Goal: Information Seeking & Learning: Find specific fact

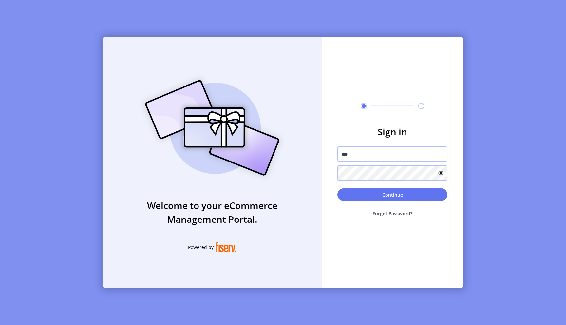
type input "**********"
click at [406, 192] on button "Continue" at bounding box center [392, 194] width 110 height 12
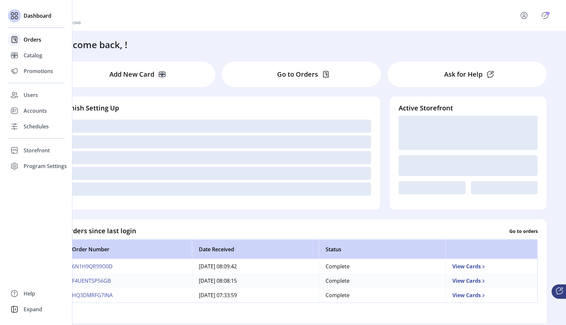
click at [27, 41] on span "Orders" at bounding box center [33, 40] width 18 height 8
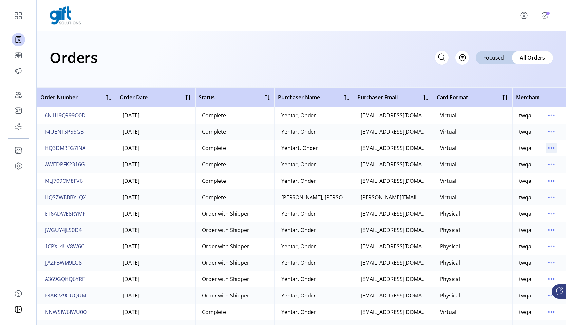
click at [546, 147] on icon "menu" at bounding box center [551, 148] width 10 height 10
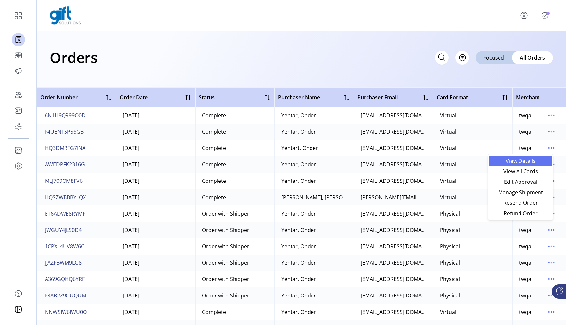
click at [524, 158] on span "View Details" at bounding box center [520, 160] width 54 height 5
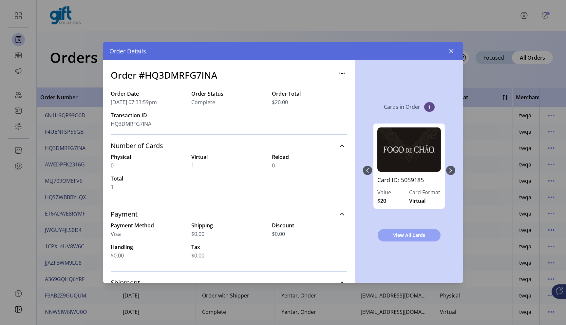
click at [403, 232] on span "View All Cards" at bounding box center [409, 234] width 46 height 7
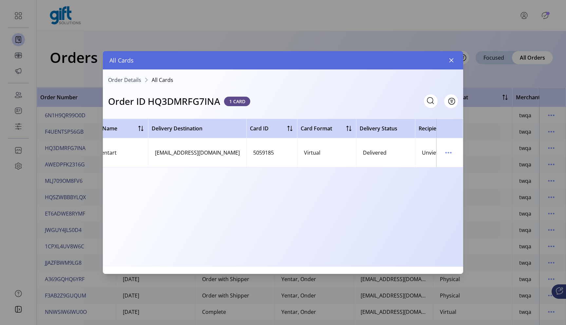
scroll to position [0, 124]
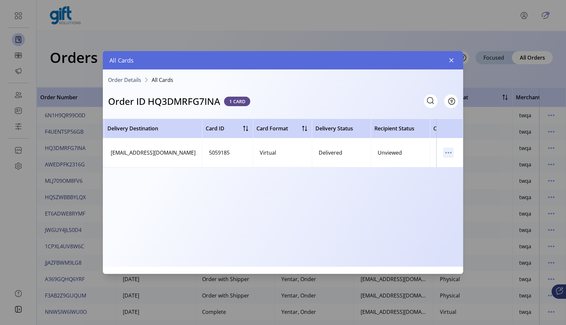
click at [448, 153] on icon "menu" at bounding box center [448, 152] width 1 height 1
click at [450, 167] on span "View Card Details" at bounding box center [475, 165] width 54 height 5
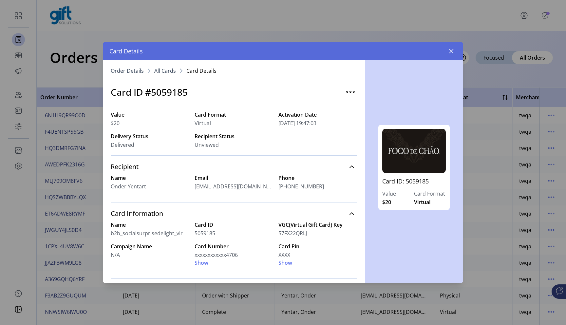
scroll to position [125, 0]
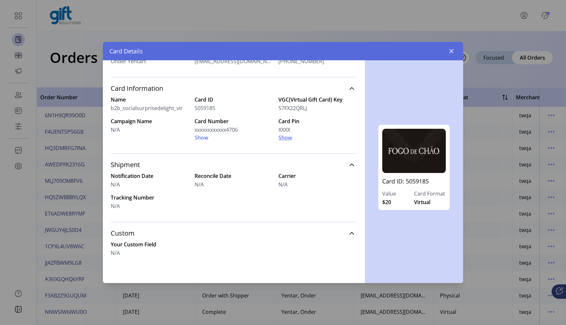
click at [283, 139] on span "Show" at bounding box center [285, 138] width 14 height 8
click at [285, 139] on span "Hide" at bounding box center [283, 138] width 11 height 8
click at [285, 139] on span "Show" at bounding box center [285, 138] width 14 height 8
click at [192, 137] on div "Name b2b_socialsurprisedelight_vir Card ID 5059185 VGC(Virtual Gift Card) Key 5…" at bounding box center [234, 119] width 246 height 46
click at [201, 137] on span "Show" at bounding box center [201, 138] width 14 height 8
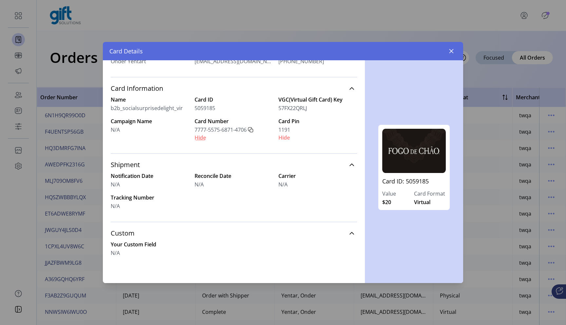
click at [197, 137] on span "Hide" at bounding box center [199, 138] width 11 height 8
click at [281, 140] on span "Hide" at bounding box center [283, 138] width 11 height 8
click at [281, 140] on span "Show" at bounding box center [285, 138] width 14 height 8
click at [204, 139] on span "Show" at bounding box center [201, 138] width 14 height 8
click at [203, 139] on span "Hide" at bounding box center [199, 138] width 11 height 8
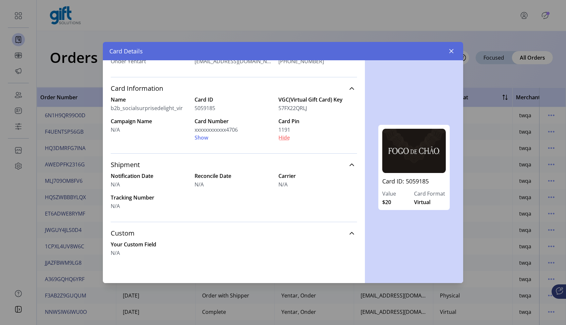
click at [283, 137] on span "Hide" at bounding box center [283, 138] width 11 height 8
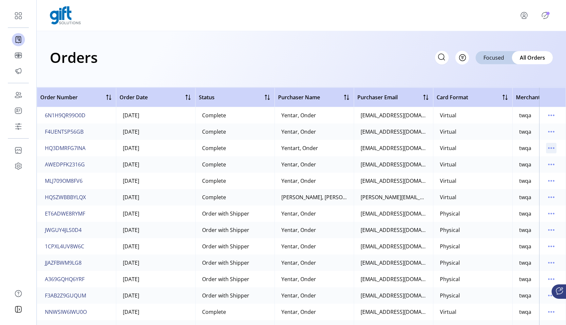
click at [546, 152] on icon "menu" at bounding box center [551, 148] width 10 height 10
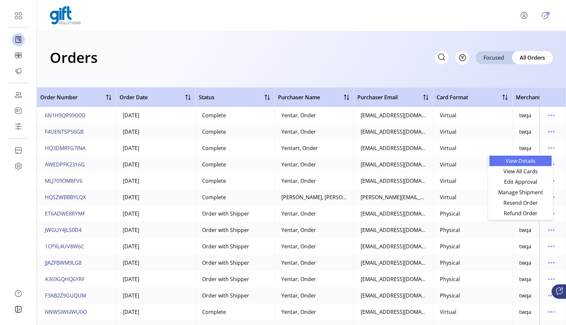
click at [529, 160] on span "View Details" at bounding box center [520, 160] width 54 height 5
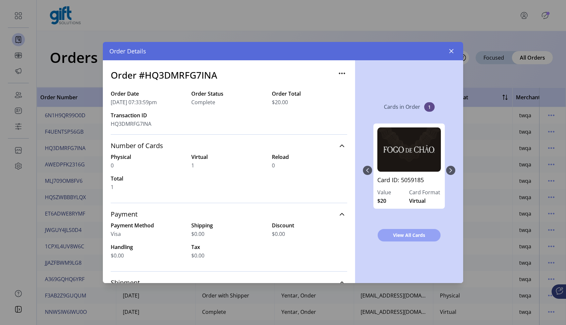
click at [413, 237] on span "View All Cards" at bounding box center [409, 234] width 46 height 7
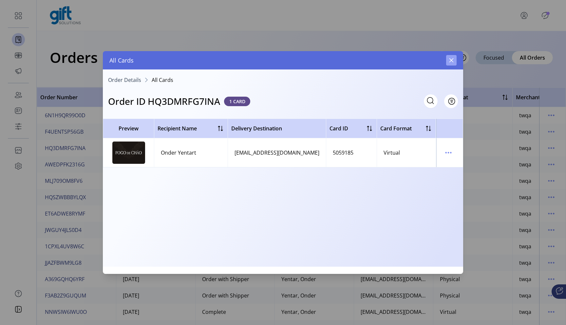
click at [448, 58] on button "button" at bounding box center [451, 60] width 10 height 10
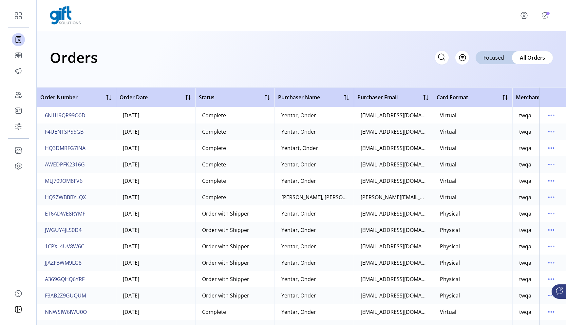
click at [437, 59] on icon at bounding box center [441, 57] width 10 height 10
paste input "**********"
type input "**********"
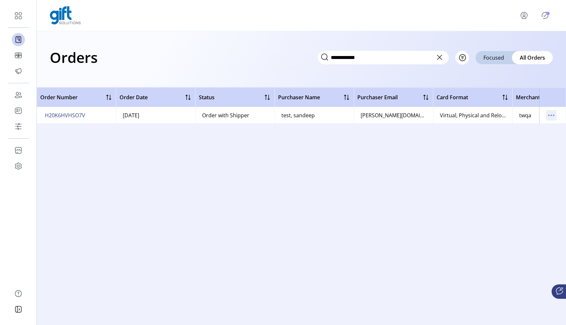
click at [550, 117] on icon "menu" at bounding box center [551, 115] width 10 height 10
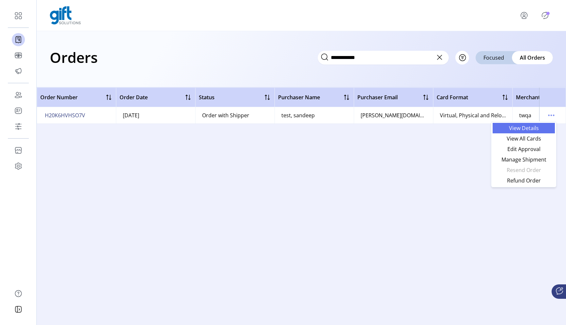
click at [530, 127] on span "View Details" at bounding box center [523, 127] width 54 height 5
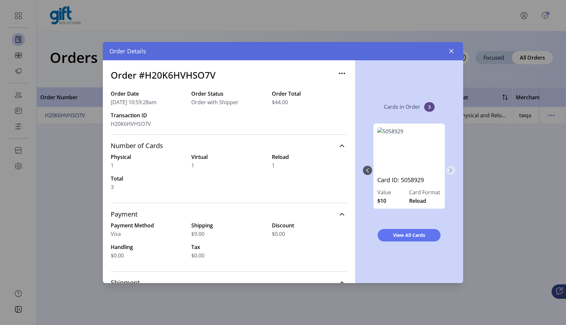
click at [450, 170] on icon "Next Page" at bounding box center [450, 170] width 5 height 5
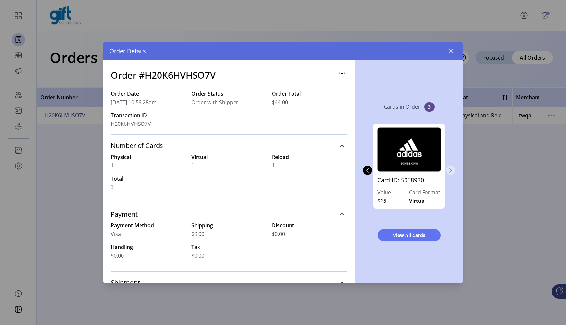
click at [450, 170] on icon "Next Page" at bounding box center [450, 170] width 5 height 5
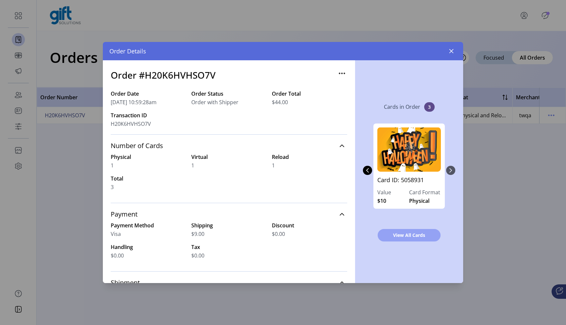
click at [413, 237] on span "View All Cards" at bounding box center [409, 234] width 46 height 7
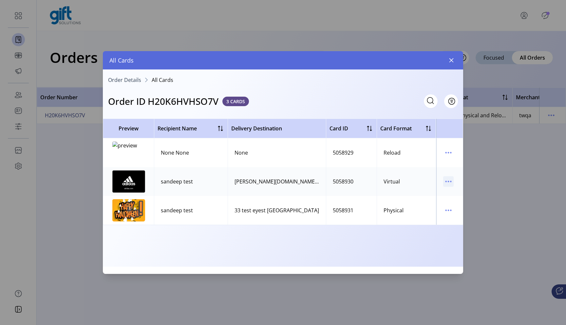
click at [444, 181] on icon "menu" at bounding box center [448, 181] width 10 height 10
click at [462, 193] on span "View Card Details" at bounding box center [475, 194] width 54 height 5
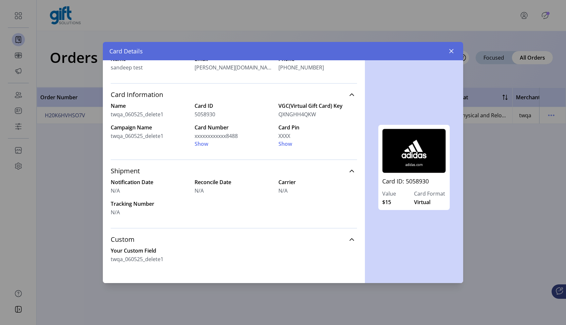
scroll to position [125, 0]
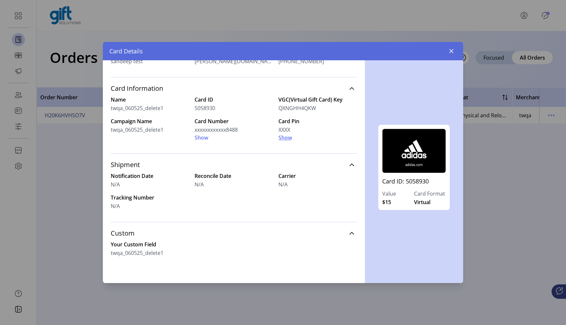
click at [285, 138] on span "Show" at bounding box center [285, 138] width 14 height 8
click at [200, 138] on span "Show" at bounding box center [201, 138] width 14 height 8
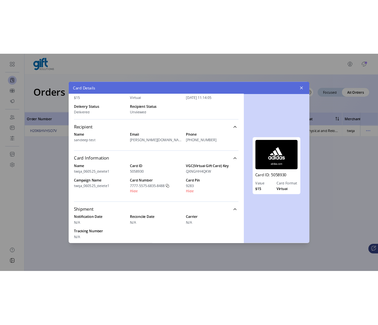
scroll to position [0, 0]
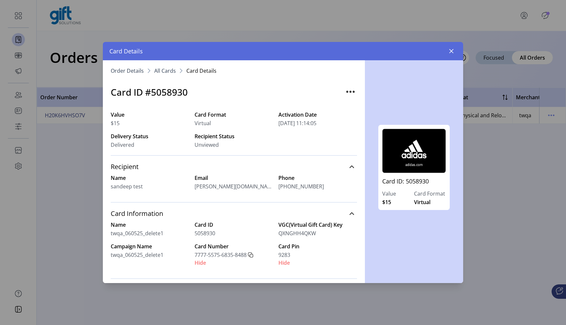
click at [172, 91] on h3 "Card ID #5058930" at bounding box center [149, 92] width 77 height 14
copy h3 "5058930"
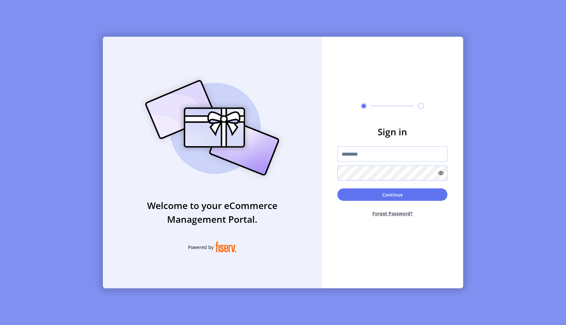
click at [357, 155] on input "text" at bounding box center [392, 153] width 110 height 15
type input "*"
type input "**********"
click at [387, 194] on button "Continue" at bounding box center [392, 194] width 110 height 12
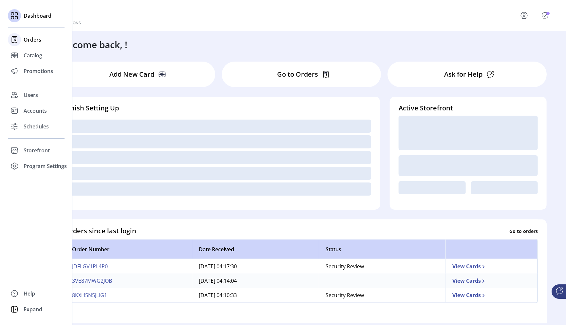
click at [34, 36] on span "Orders" at bounding box center [33, 40] width 18 height 8
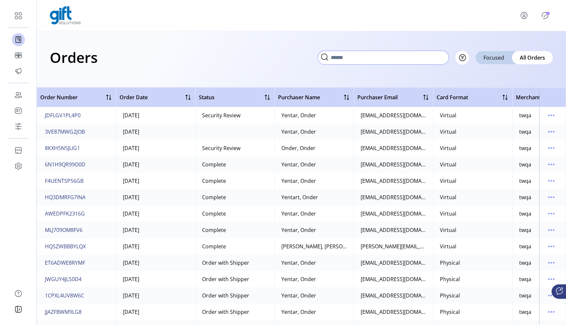
click at [444, 62] on input "text" at bounding box center [383, 58] width 131 height 14
paste input "**********"
type input "**********"
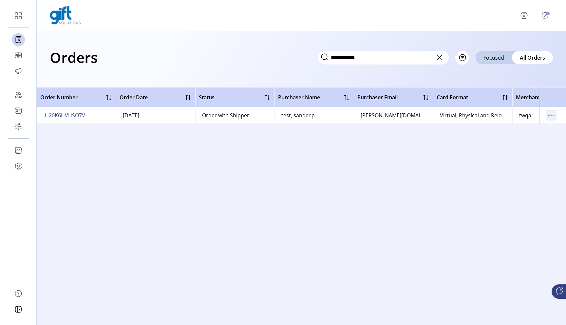
click at [551, 112] on icon "menu" at bounding box center [551, 115] width 10 height 10
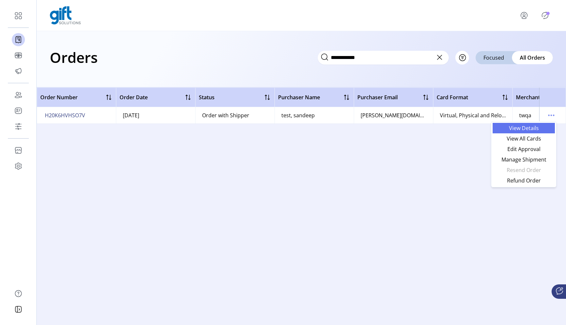
click at [519, 132] on link "View Details" at bounding box center [523, 128] width 62 height 10
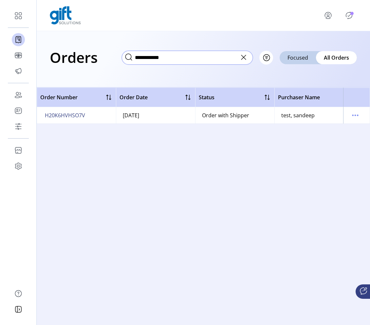
click at [210, 60] on input "**********" at bounding box center [187, 58] width 131 height 14
click at [353, 116] on icon "menu" at bounding box center [355, 115] width 10 height 10
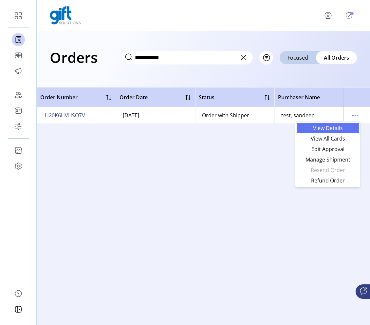
click at [336, 132] on link "View Details" at bounding box center [328, 128] width 62 height 10
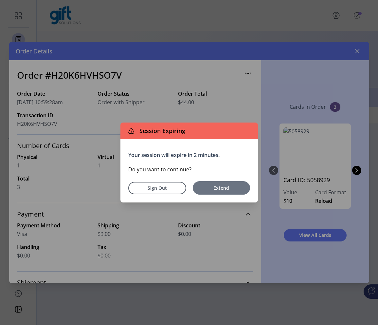
click at [240, 186] on span "Extend" at bounding box center [221, 187] width 51 height 7
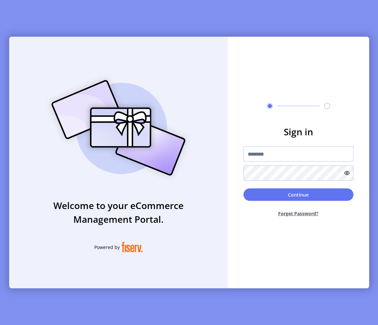
click at [308, 157] on input "text" at bounding box center [299, 153] width 110 height 15
type input "**********"
click at [348, 174] on icon at bounding box center [346, 172] width 5 height 5
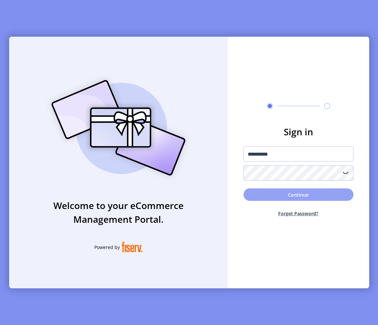
click at [329, 194] on button "Continue" at bounding box center [299, 194] width 110 height 12
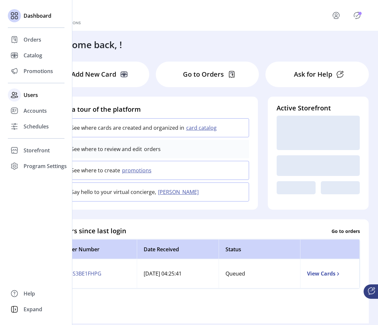
click at [34, 97] on span "Users" at bounding box center [31, 95] width 14 height 8
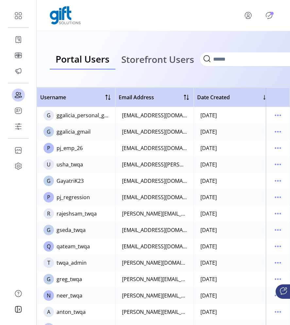
click at [210, 59] on icon at bounding box center [207, 58] width 6 height 6
paste input "**********"
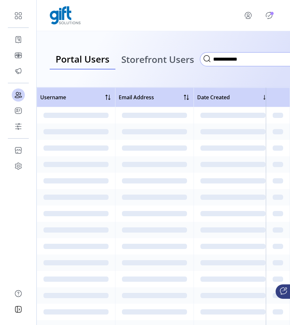
type input "**********"
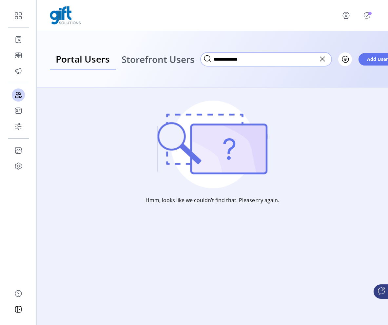
click at [279, 59] on input "**********" at bounding box center [265, 59] width 131 height 14
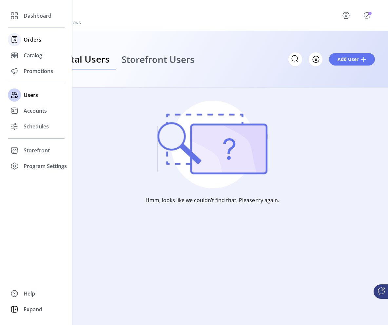
click at [24, 41] on span "Orders" at bounding box center [33, 40] width 18 height 8
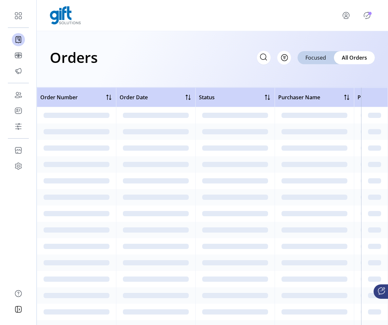
click at [272, 61] on div "Filter Focused All Orders" at bounding box center [316, 58] width 118 height 14
click at [265, 61] on input "text" at bounding box center [204, 58] width 131 height 14
paste input "**********"
type input "**********"
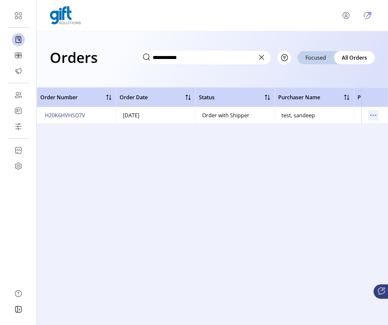
click at [373, 117] on icon "menu" at bounding box center [373, 115] width 10 height 10
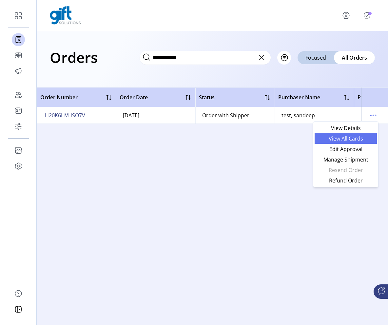
click at [355, 139] on span "View All Cards" at bounding box center [345, 138] width 54 height 5
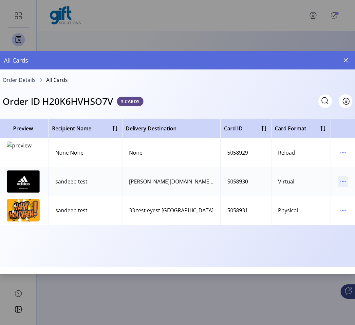
click at [347, 181] on icon "menu" at bounding box center [343, 181] width 10 height 10
click at [330, 193] on span "View Card Details" at bounding box center [315, 194] width 54 height 5
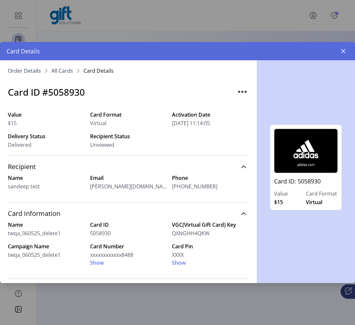
click at [75, 95] on h3 "Card ID #5058930" at bounding box center [46, 92] width 77 height 14
copy h3 "5058930"
click at [102, 263] on span "Show" at bounding box center [97, 263] width 14 height 8
click at [98, 264] on span "Hide" at bounding box center [95, 263] width 11 height 8
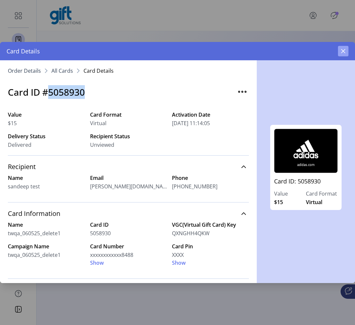
click at [341, 51] on icon "button" at bounding box center [342, 50] width 5 height 5
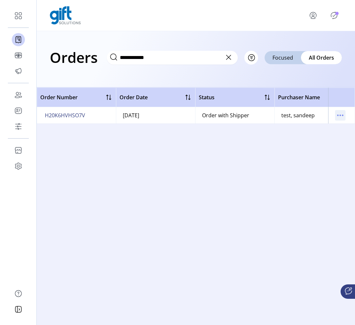
click at [341, 115] on icon "menu" at bounding box center [340, 115] width 10 height 10
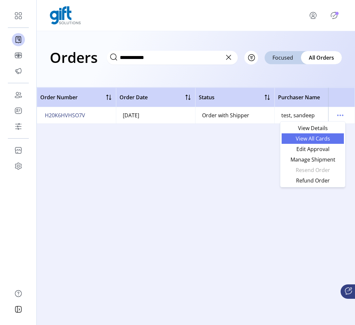
click at [318, 139] on span "View All Cards" at bounding box center [312, 138] width 54 height 5
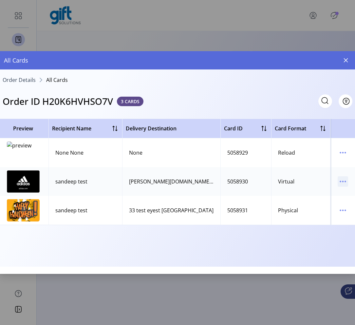
click at [341, 180] on icon "menu" at bounding box center [343, 181] width 10 height 10
click at [327, 196] on span "View Card Details" at bounding box center [315, 194] width 54 height 5
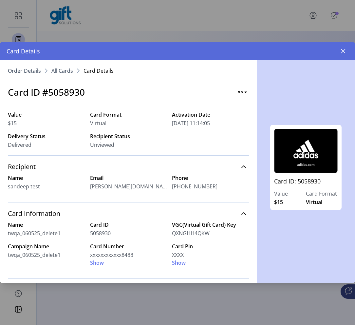
click at [72, 93] on h3 "Card ID #5058930" at bounding box center [46, 92] width 77 height 14
copy h3 "5058930"
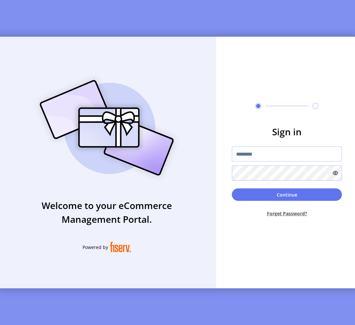
click at [295, 158] on input "text" at bounding box center [287, 153] width 110 height 15
type input "**********"
click at [287, 146] on form "**********" at bounding box center [286, 173] width 141 height 97
click at [287, 156] on input "**********" at bounding box center [287, 153] width 110 height 15
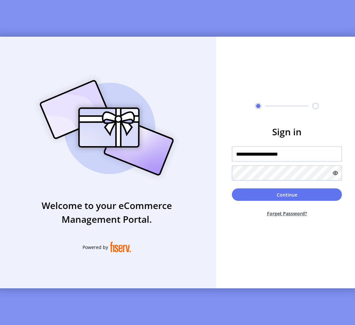
click at [287, 156] on input "**********" at bounding box center [287, 153] width 110 height 15
type input "**********"
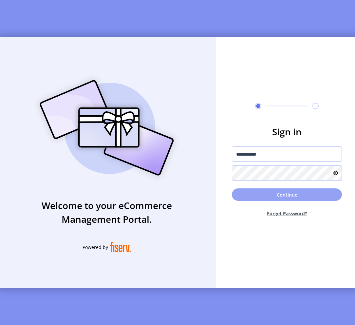
click at [303, 197] on button "Continue" at bounding box center [287, 194] width 110 height 12
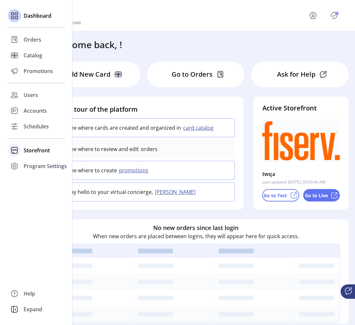
click at [40, 151] on span "Storefront" at bounding box center [37, 150] width 26 height 8
click at [33, 44] on div "Orders" at bounding box center [36, 40] width 57 height 16
